Goal: Contribute content: Add original content to the website for others to see

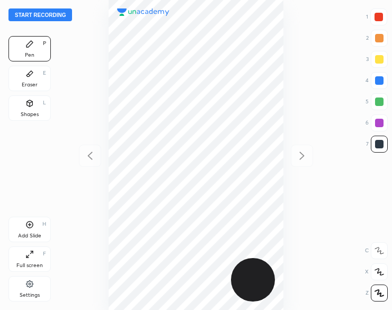
scroll to position [310, 223]
click at [52, 17] on button "Start recording" at bounding box center [40, 14] width 64 height 13
click at [32, 14] on button "End recording" at bounding box center [37, 14] width 59 height 13
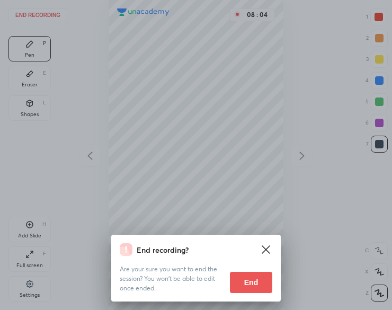
click at [251, 279] on button "End" at bounding box center [251, 282] width 42 height 21
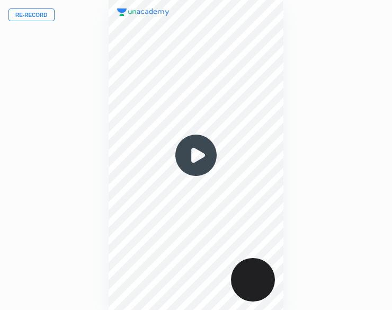
click at [40, 16] on button "Re-record" at bounding box center [31, 14] width 46 height 13
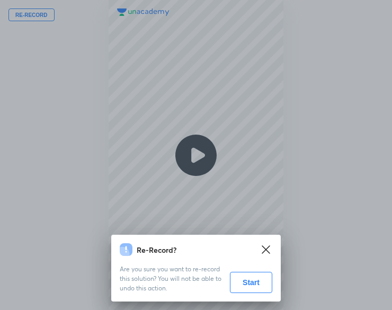
click at [243, 281] on button "Start" at bounding box center [251, 282] width 42 height 21
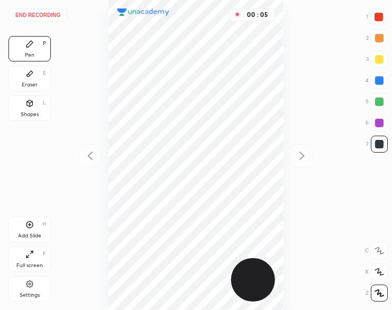
click at [35, 109] on div "Shapes L" at bounding box center [29, 107] width 42 height 25
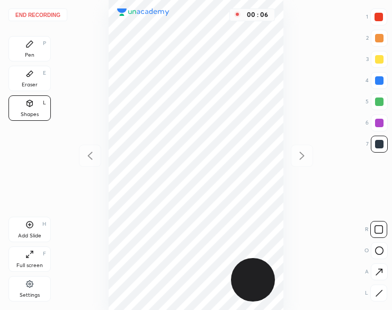
click at [384, 292] on div at bounding box center [378, 293] width 17 height 17
click at [22, 51] on div "Pen P" at bounding box center [29, 48] width 42 height 25
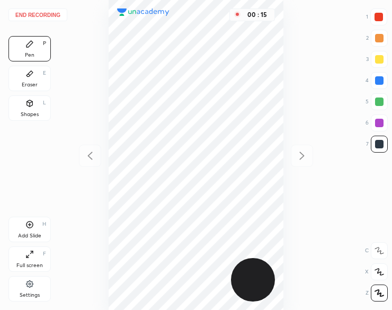
click at [24, 50] on div "Pen P" at bounding box center [29, 48] width 42 height 25
click at [377, 14] on div at bounding box center [379, 17] width 8 height 8
click at [376, 14] on div at bounding box center [379, 17] width 8 height 8
click at [375, 15] on div at bounding box center [379, 17] width 8 height 8
click at [25, 230] on div "Add Slide H" at bounding box center [29, 229] width 42 height 25
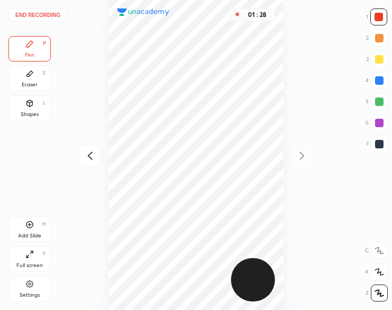
click at [37, 113] on div "Shapes" at bounding box center [30, 114] width 18 height 5
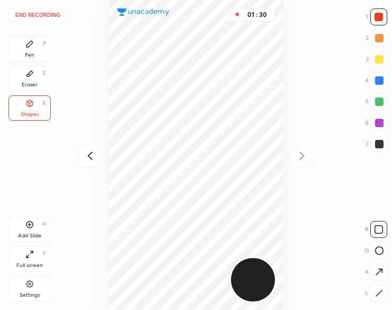
click at [29, 49] on div "Pen P" at bounding box center [29, 48] width 42 height 25
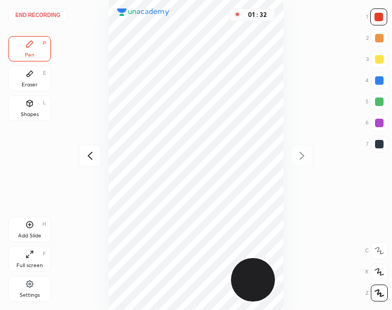
click at [91, 154] on icon at bounding box center [90, 155] width 13 height 13
click at [49, 16] on button "End recording" at bounding box center [37, 14] width 59 height 13
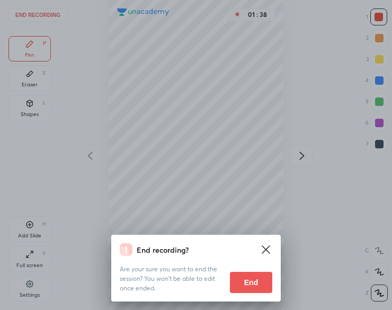
click at [254, 282] on button "End" at bounding box center [251, 282] width 42 height 21
